Goal: Task Accomplishment & Management: Manage account settings

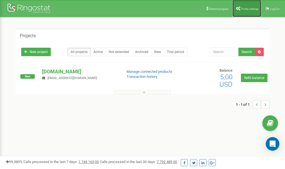
click at [249, 11] on link "Profile settings" at bounding box center [246, 8] width 29 height 17
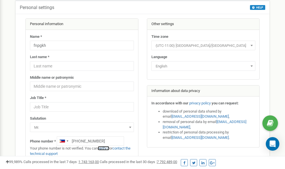
click at [104, 148] on link "verify it" at bounding box center [104, 148] width 12 height 4
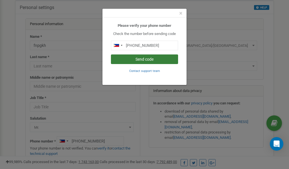
click at [144, 58] on button "Send code" at bounding box center [144, 59] width 67 height 10
